Goal: Task Accomplishment & Management: Complete application form

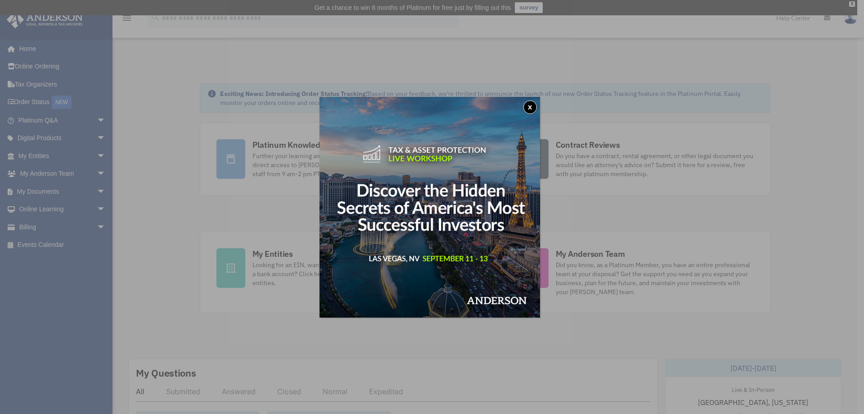
click at [531, 104] on button "x" at bounding box center [531, 107] width 14 height 14
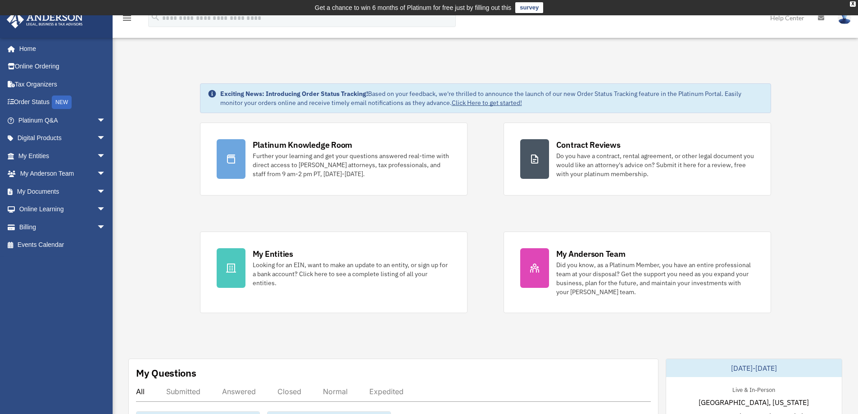
click at [334, 262] on div "Looking for an EIN, want to make an update to an entity, or sign up for a bank …" at bounding box center [352, 273] width 198 height 27
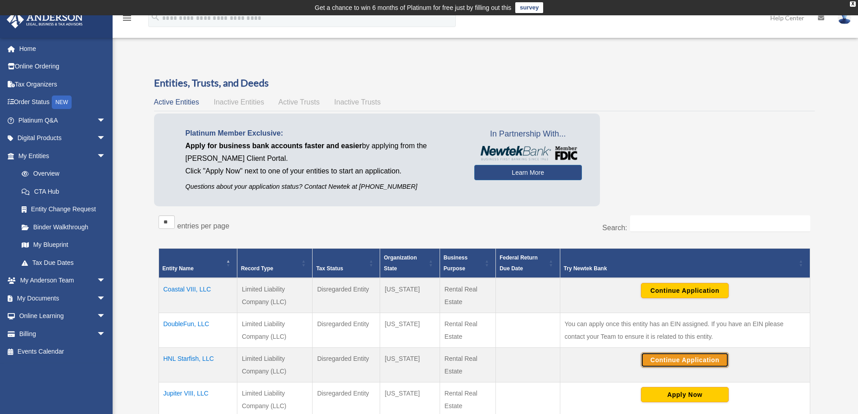
click at [696, 361] on button "Continue Application" at bounding box center [685, 359] width 88 height 15
